Goal: Information Seeking & Learning: Learn about a topic

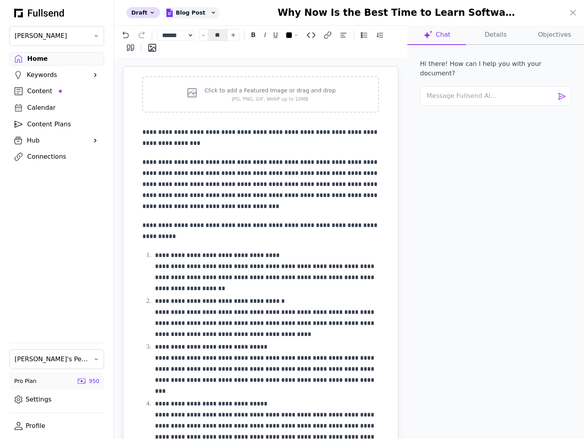
select select "**"
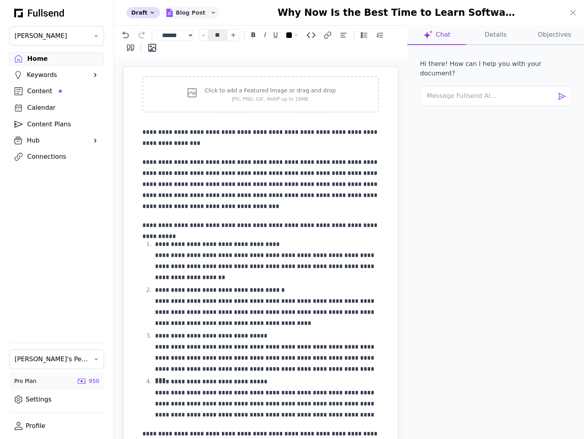
click at [185, 9] on div "Blog Post" at bounding box center [191, 12] width 56 height 11
click at [180, 66] on button "LinkedIn" at bounding box center [194, 73] width 63 height 15
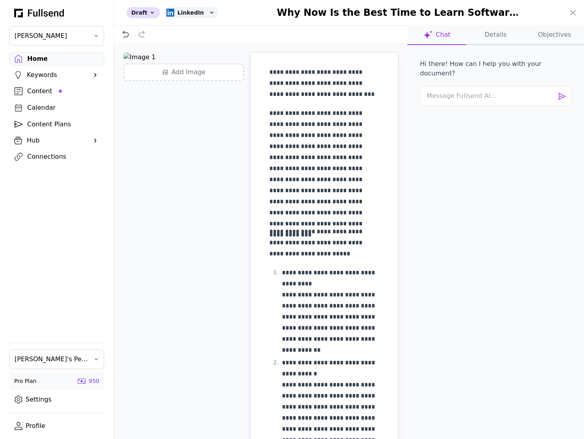
click at [211, 111] on div "**********" at bounding box center [261, 253] width 294 height 421
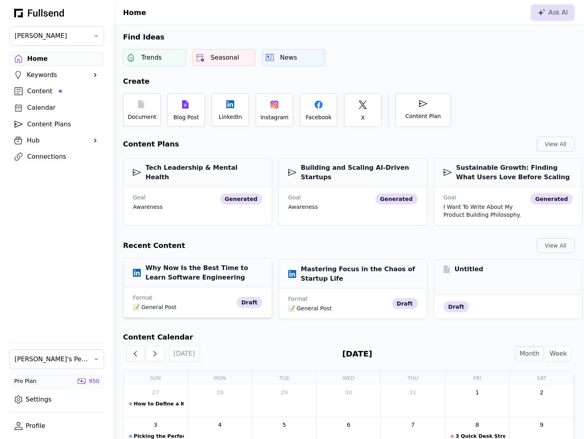
click at [230, 274] on h3 "Why Now Is the Best Time to Learn Software Engineering" at bounding box center [197, 272] width 129 height 19
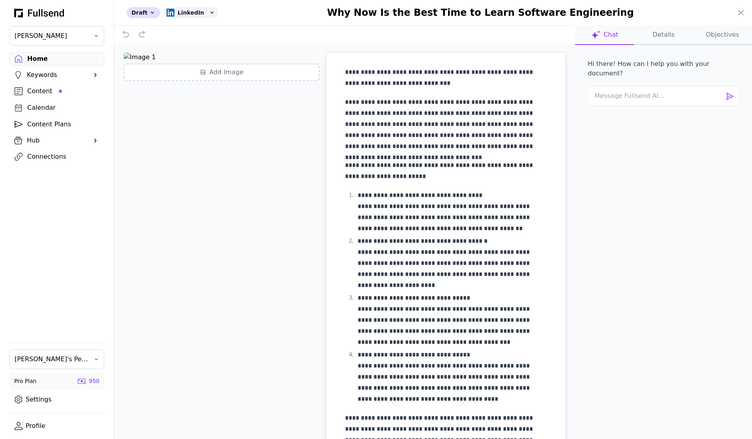
click at [40, 91] on div at bounding box center [376, 219] width 752 height 439
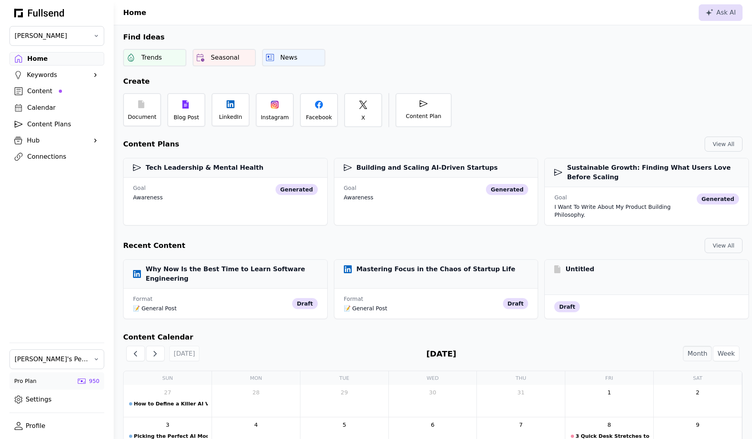
click at [48, 94] on div "Content" at bounding box center [63, 90] width 72 height 9
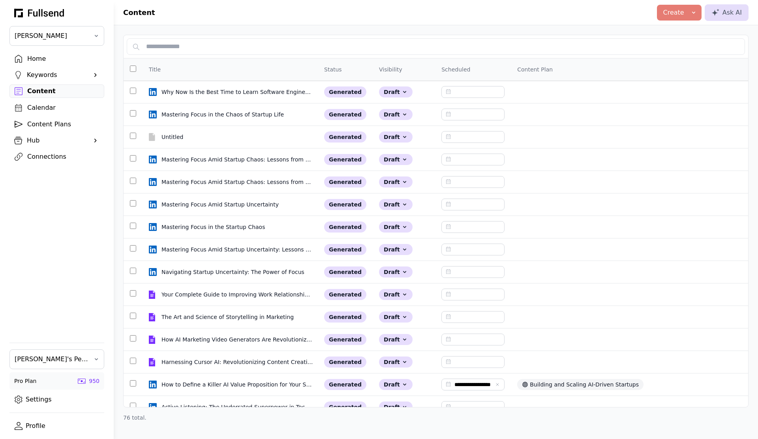
click at [48, 55] on div "Home" at bounding box center [63, 58] width 72 height 9
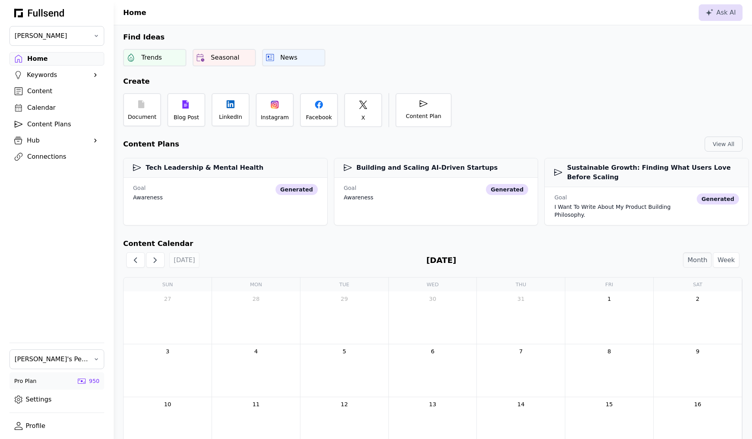
click at [59, 97] on link "Content" at bounding box center [56, 90] width 95 height 13
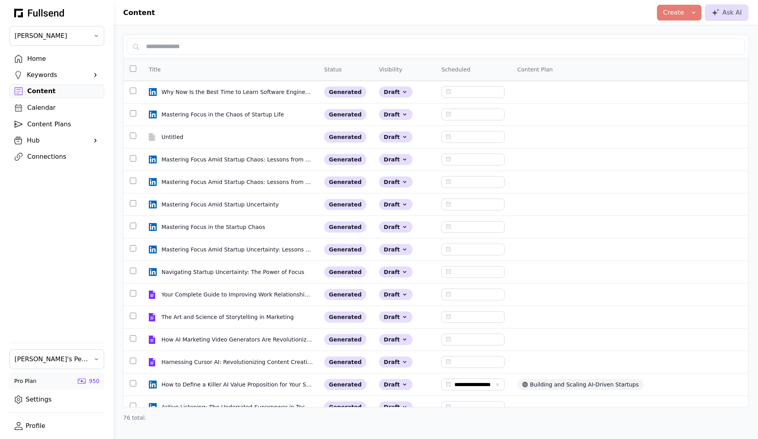
click at [43, 54] on div "Home" at bounding box center [63, 58] width 72 height 9
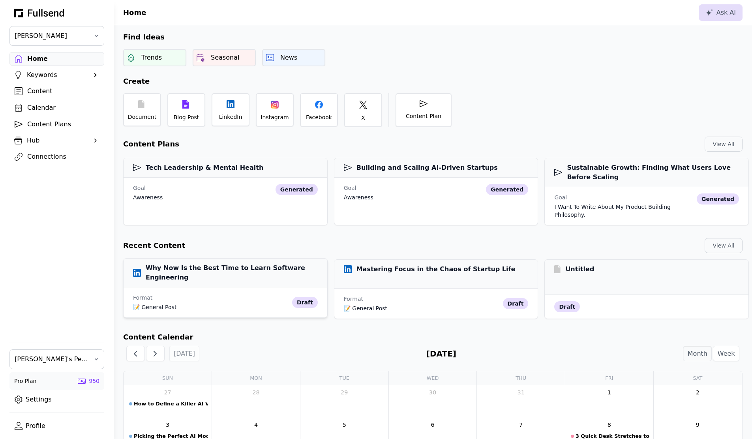
click at [193, 263] on h3 "Why Now Is the Best Time to Learn Software Engineering" at bounding box center [225, 272] width 185 height 19
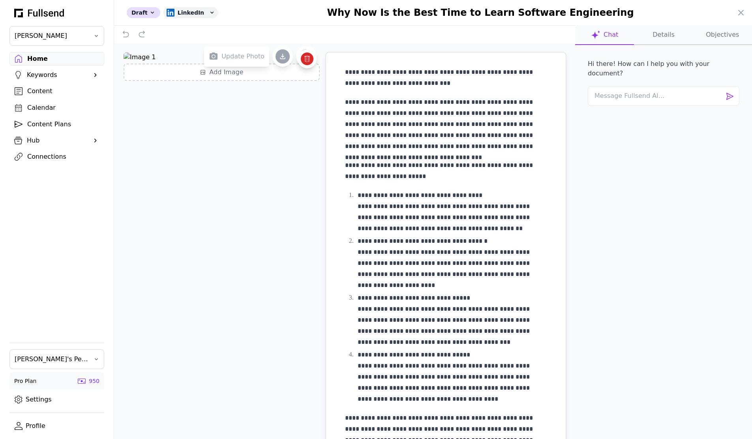
click at [135, 53] on img at bounding box center [222, 56] width 196 height 9
click at [33, 88] on div at bounding box center [376, 219] width 752 height 439
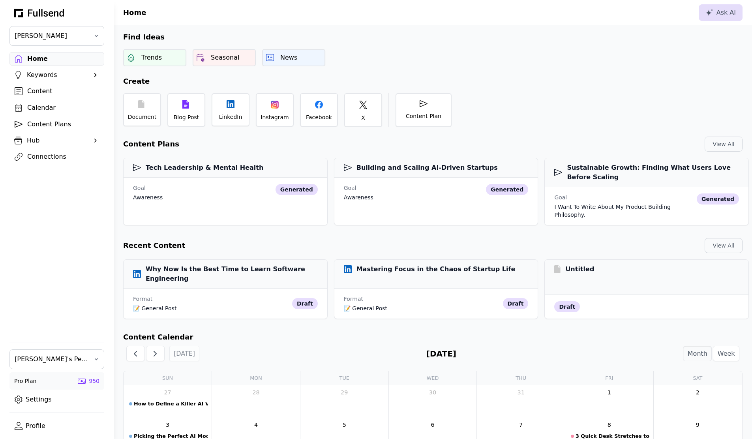
click at [37, 93] on div "Content" at bounding box center [63, 90] width 72 height 9
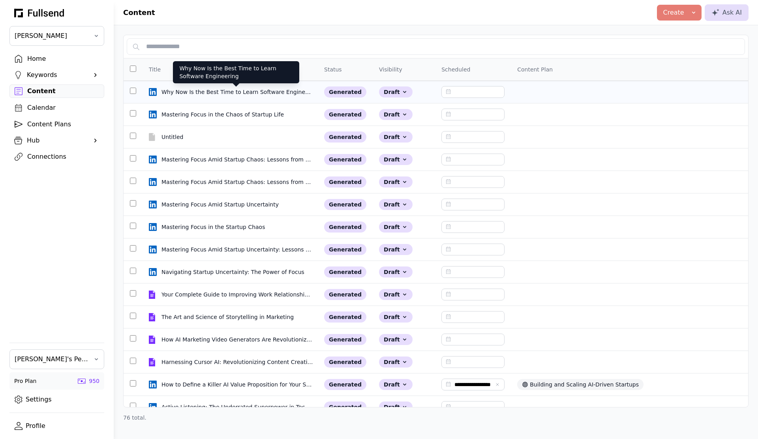
click at [198, 88] on div "Why Now Is the Best Time to Learn Software Engineering" at bounding box center [237, 92] width 152 height 8
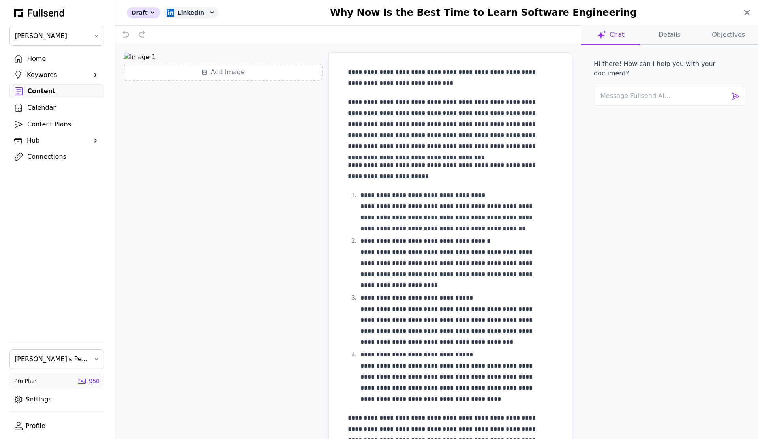
click at [590, 11] on icon at bounding box center [746, 12] width 9 height 9
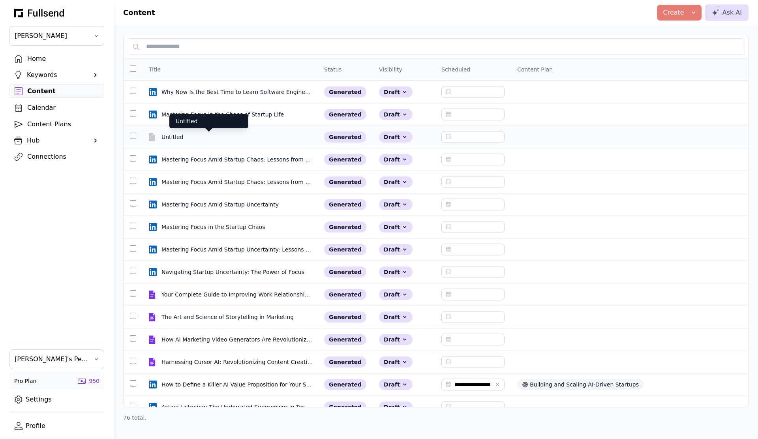
click at [193, 139] on div "Untitled" at bounding box center [208, 137] width 95 height 8
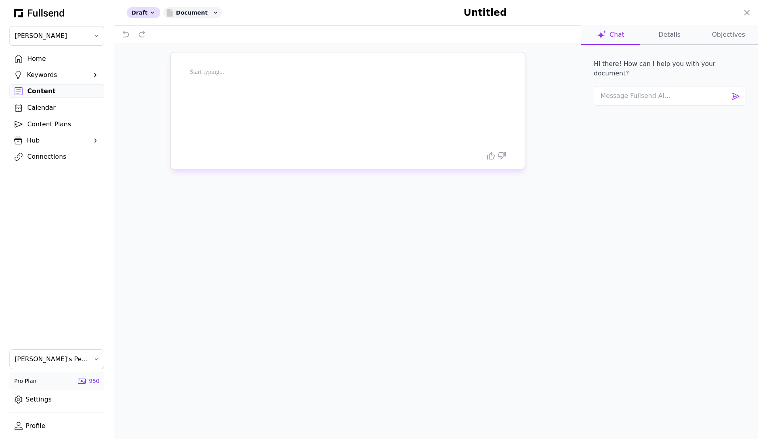
click at [296, 77] on p at bounding box center [348, 72] width 316 height 11
